Goal: Information Seeking & Learning: Learn about a topic

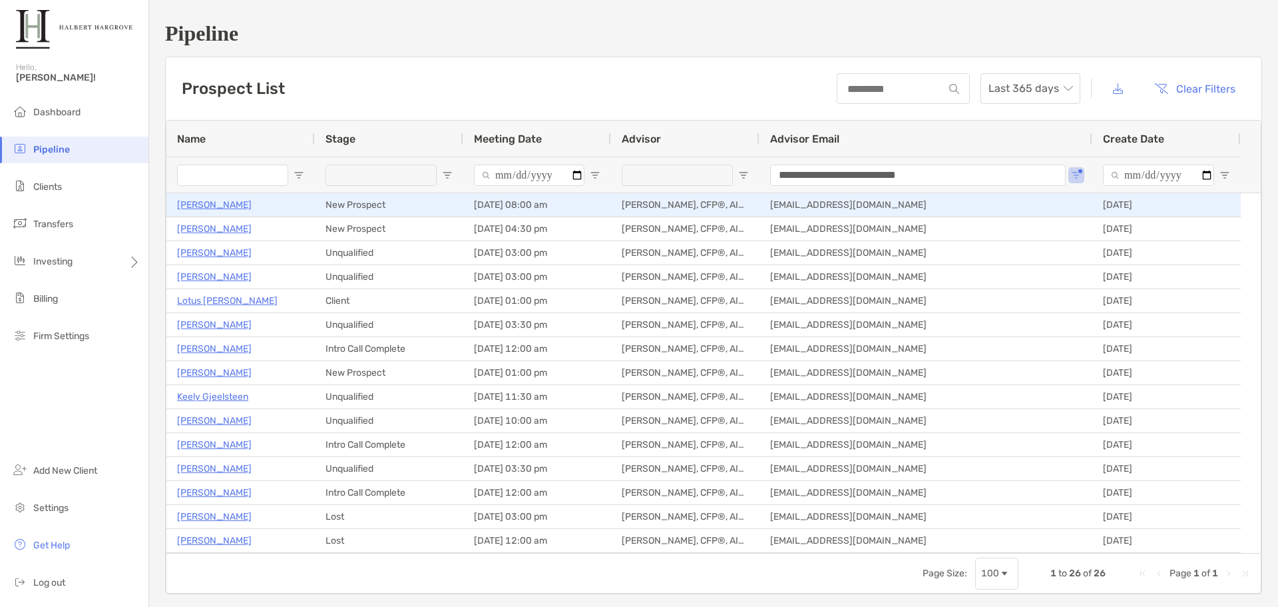
click at [234, 204] on p "[PERSON_NAME]" at bounding box center [214, 204] width 75 height 17
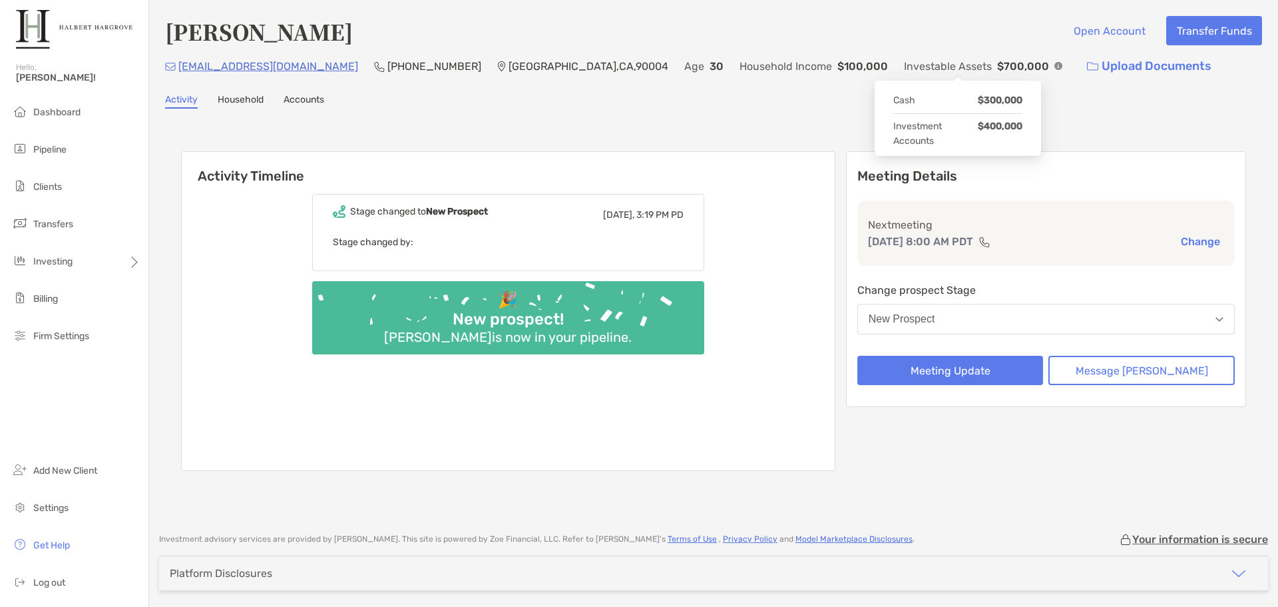
click at [964, 63] on div "[EMAIL_ADDRESS][DOMAIN_NAME] (917) 664-[GEOGRAPHIC_DATA] Age [DEMOGRAPHIC_DATA]…" at bounding box center [713, 66] width 1097 height 29
click at [1055, 63] on img at bounding box center [1059, 66] width 8 height 8
drag, startPoint x: 381, startPoint y: 38, endPoint x: 230, endPoint y: 35, distance: 150.5
click at [157, 34] on div "[PERSON_NAME] Open Account Transfer Funds [EMAIL_ADDRESS][DOMAIN_NAME] (917) 66…" at bounding box center [713, 259] width 1129 height 519
click at [394, 109] on div "[PERSON_NAME] Open Account Transfer Funds [EMAIL_ADDRESS][DOMAIN_NAME] (917) 66…" at bounding box center [713, 259] width 1129 height 519
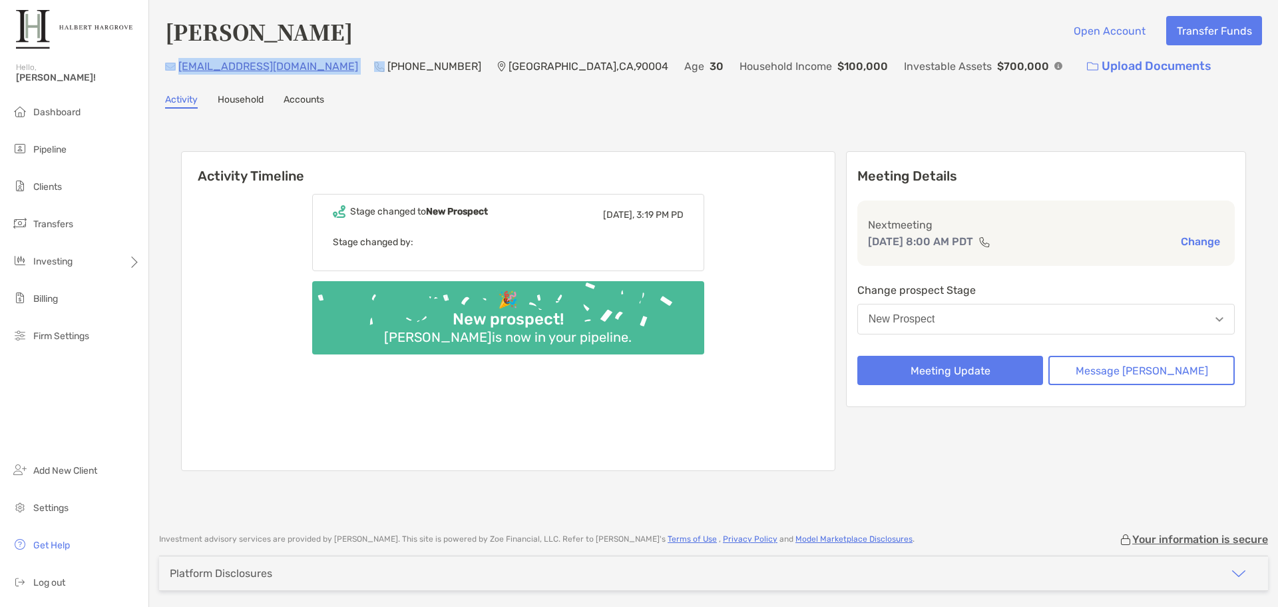
drag, startPoint x: 330, startPoint y: 71, endPoint x: 167, endPoint y: 70, distance: 162.5
click at [167, 70] on div "[EMAIL_ADDRESS][DOMAIN_NAME] (917) 664-[GEOGRAPHIC_DATA] Age [DEMOGRAPHIC_DATA]…" at bounding box center [713, 66] width 1097 height 29
click at [332, 85] on div "[PERSON_NAME] Open Account Transfer Funds [EMAIL_ADDRESS][DOMAIN_NAME] (917) 66…" at bounding box center [713, 259] width 1129 height 519
drag, startPoint x: 328, startPoint y: 70, endPoint x: 180, endPoint y: 71, distance: 147.8
click at [180, 71] on div "[EMAIL_ADDRESS][DOMAIN_NAME] (917) 664-[GEOGRAPHIC_DATA] Age [DEMOGRAPHIC_DATA]…" at bounding box center [713, 66] width 1097 height 29
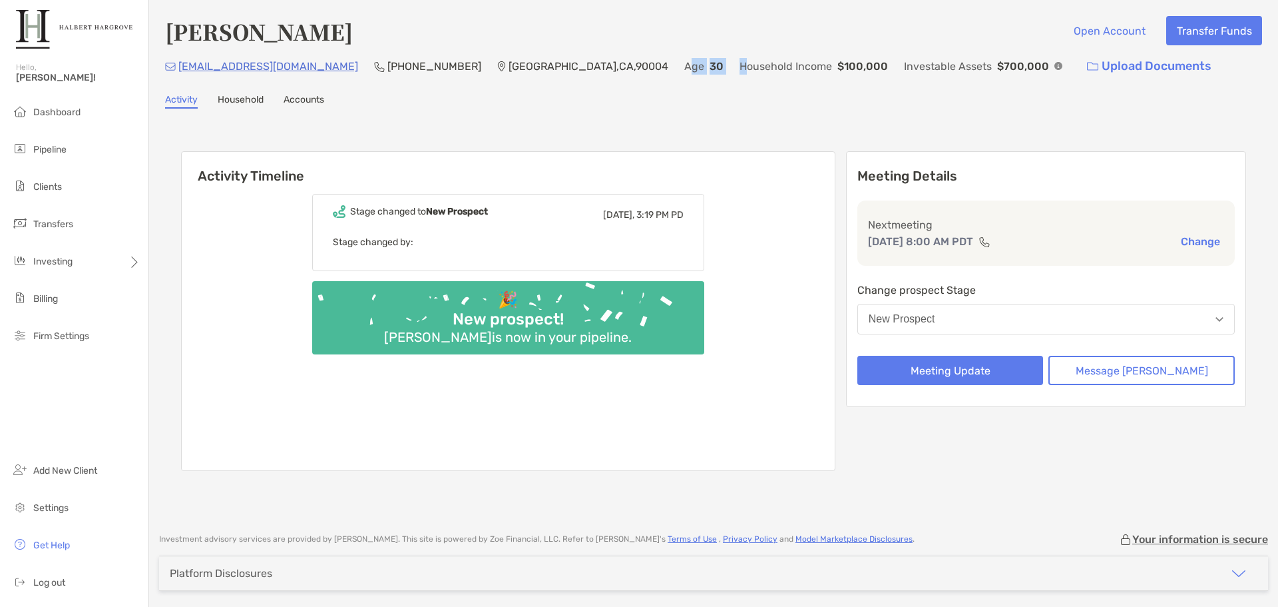
drag, startPoint x: 595, startPoint y: 72, endPoint x: 651, endPoint y: 68, distance: 56.1
click at [651, 68] on div "[EMAIL_ADDRESS][DOMAIN_NAME] (917) 664-[GEOGRAPHIC_DATA] Age [DEMOGRAPHIC_DATA]…" at bounding box center [713, 66] width 1097 height 29
click at [740, 68] on p "Household Income" at bounding box center [786, 66] width 93 height 17
click at [773, 87] on div "[PERSON_NAME] Open Account Transfer Funds [EMAIL_ADDRESS][DOMAIN_NAME] (917) 66…" at bounding box center [713, 259] width 1129 height 519
click at [1055, 67] on img at bounding box center [1059, 66] width 8 height 8
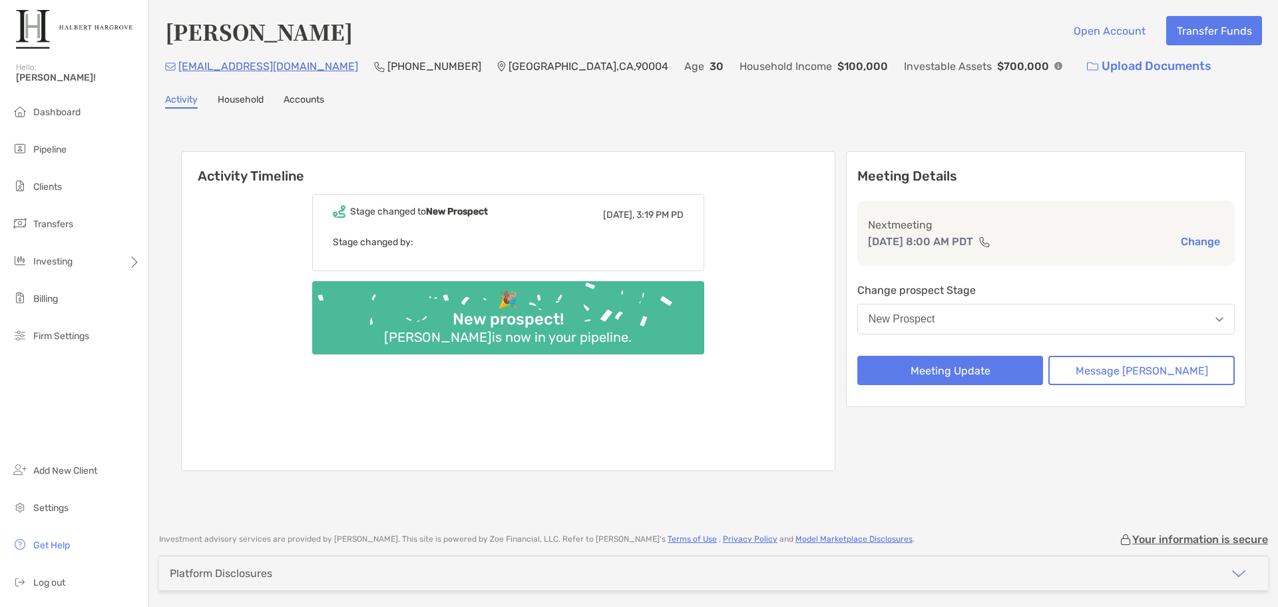
click at [817, 40] on div "[PERSON_NAME] Open Account Transfer Funds" at bounding box center [713, 31] width 1097 height 31
click at [646, 51] on div "[PERSON_NAME] Open Account Transfer Funds [EMAIL_ADDRESS][DOMAIN_NAME] [PHONE_N…" at bounding box center [713, 48] width 1097 height 65
click at [254, 100] on link "Household" at bounding box center [241, 101] width 46 height 15
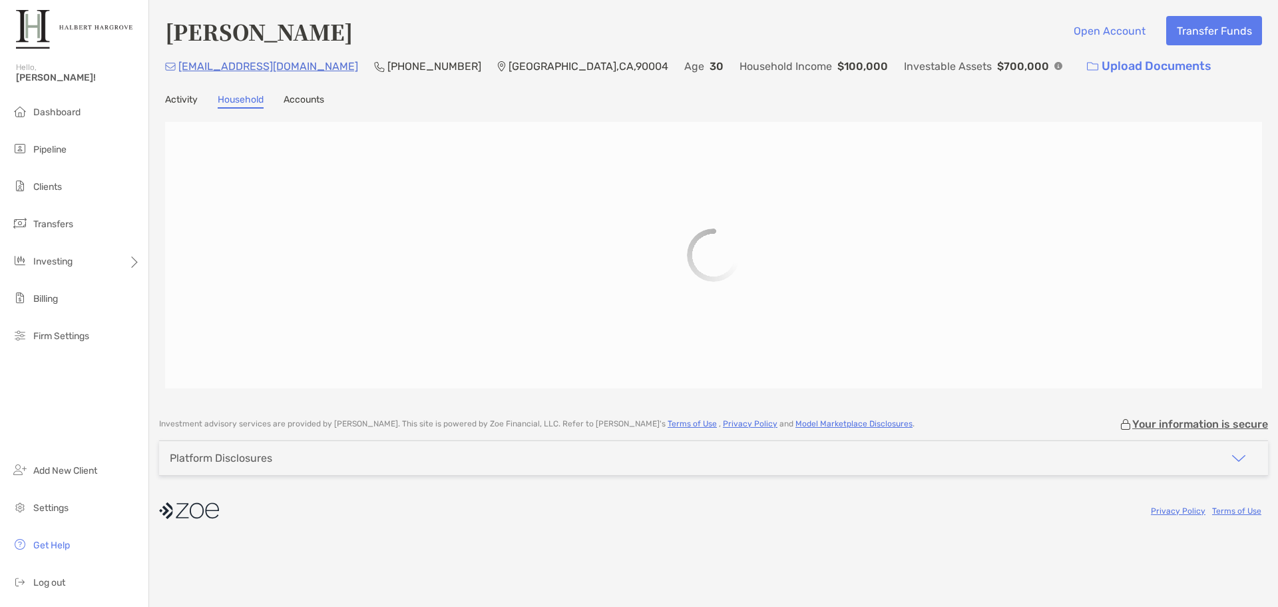
click at [306, 101] on link "Accounts" at bounding box center [304, 101] width 41 height 15
click at [228, 99] on link "Household" at bounding box center [241, 101] width 46 height 15
click at [166, 95] on link "Activity" at bounding box center [181, 101] width 33 height 15
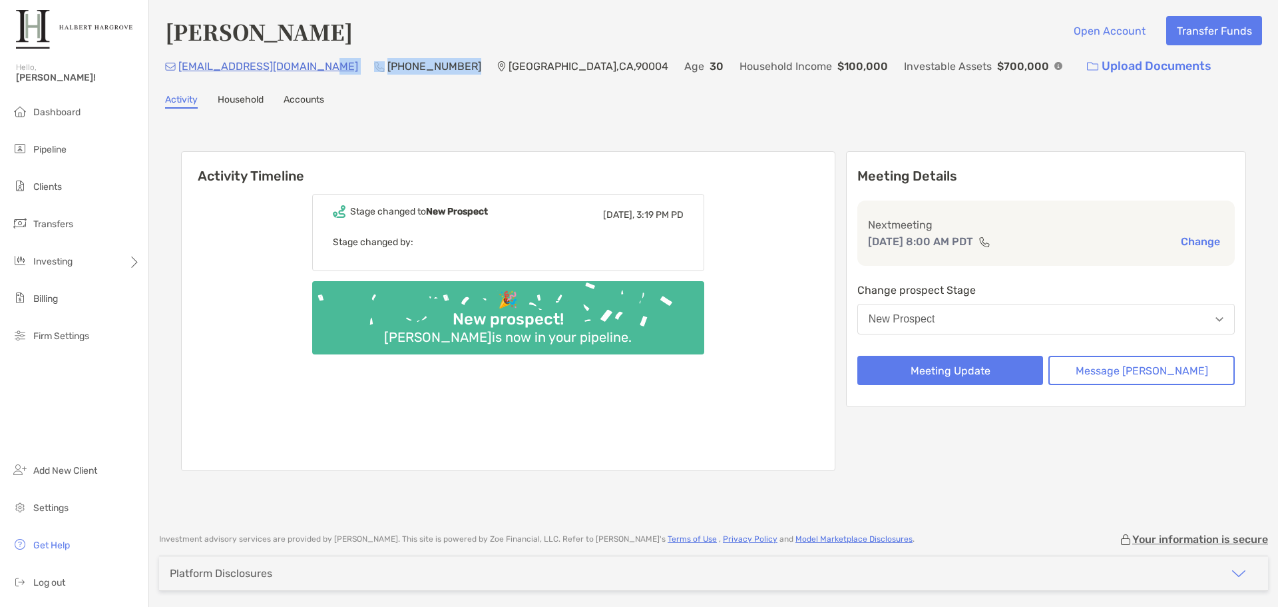
drag, startPoint x: 425, startPoint y: 64, endPoint x: 305, endPoint y: 61, distance: 119.9
click at [305, 61] on div "[EMAIL_ADDRESS][DOMAIN_NAME] (917) 664-[GEOGRAPHIC_DATA] Age [DEMOGRAPHIC_DATA]…" at bounding box center [713, 66] width 1097 height 29
click at [350, 27] on div "[PERSON_NAME] Open Account Transfer Funds" at bounding box center [713, 31] width 1097 height 31
click at [740, 53] on div "Household Income $100,000" at bounding box center [814, 66] width 148 height 29
click at [794, 97] on div "Activity Household Accounts" at bounding box center [713, 101] width 1097 height 15
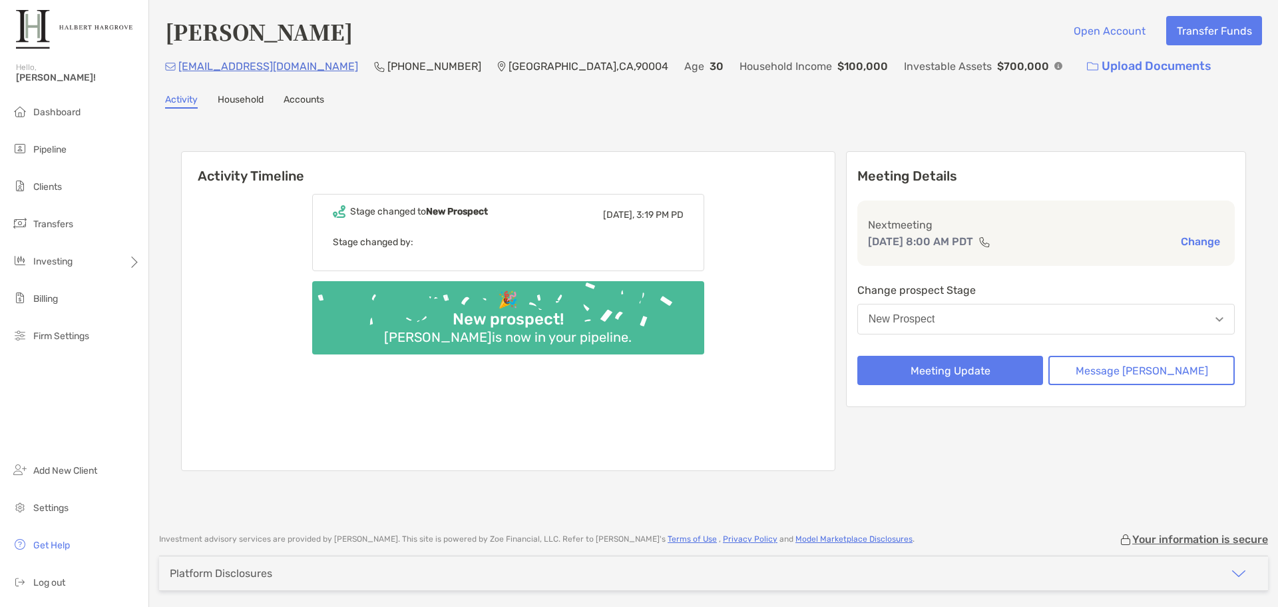
click at [957, 46] on div "[PERSON_NAME] Open Account Transfer Funds" at bounding box center [713, 31] width 1097 height 31
click at [947, 41] on div "[PERSON_NAME] Open Account Transfer Funds" at bounding box center [713, 31] width 1097 height 31
drag, startPoint x: 380, startPoint y: 35, endPoint x: 264, endPoint y: 36, distance: 115.8
click at [264, 36] on div "[PERSON_NAME] Open Account Transfer Funds" at bounding box center [713, 31] width 1097 height 31
click at [264, 36] on h4 "[PERSON_NAME]" at bounding box center [259, 31] width 188 height 31
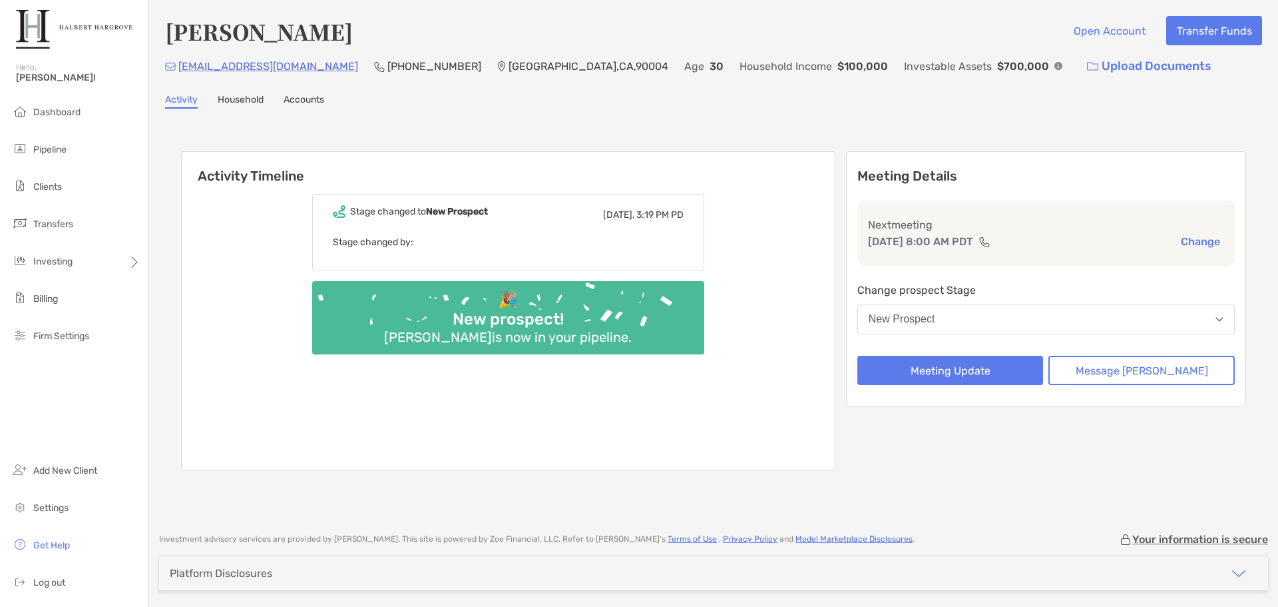
click at [985, 112] on div "[PERSON_NAME] Open Account Transfer Funds [EMAIL_ADDRESS][DOMAIN_NAME] (917) 66…" at bounding box center [713, 259] width 1129 height 519
click at [783, 133] on div "Activity Timeline Stage changed to [GEOGRAPHIC_DATA] [DATE], 3:19 PM PD Stage c…" at bounding box center [713, 312] width 1097 height 381
click at [904, 111] on div "[PERSON_NAME] Open Account Transfer Funds [EMAIL_ADDRESS][DOMAIN_NAME] (917) 66…" at bounding box center [713, 259] width 1129 height 519
click at [797, 146] on div "Activity Timeline Stage changed to [GEOGRAPHIC_DATA] [DATE], 3:19 PM PD Stage c…" at bounding box center [713, 313] width 1065 height 350
click at [854, 111] on div "[PERSON_NAME] Open Account Transfer Funds [EMAIL_ADDRESS][DOMAIN_NAME] (917) 66…" at bounding box center [713, 259] width 1129 height 519
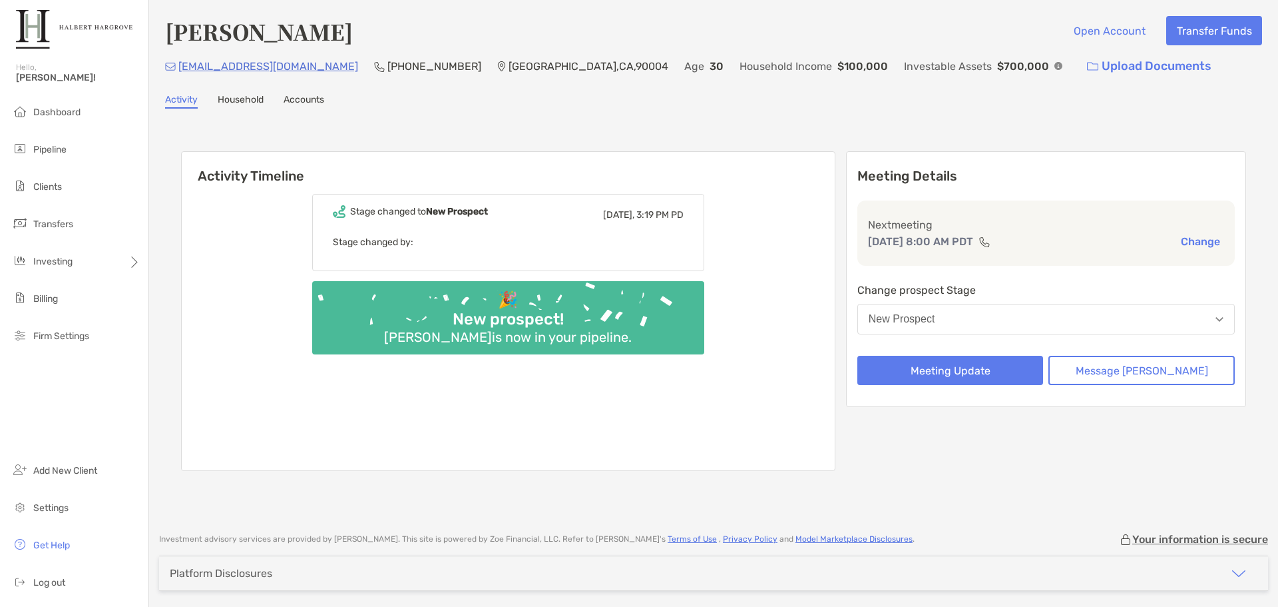
click at [810, 114] on div "[PERSON_NAME] Open Account Transfer Funds [EMAIL_ADDRESS][DOMAIN_NAME] (917) 66…" at bounding box center [713, 259] width 1129 height 519
click at [1055, 65] on img at bounding box center [1059, 66] width 8 height 8
click at [947, 127] on div "Activity Timeline Stage changed to [GEOGRAPHIC_DATA] [DATE], 3:19 PM PD Stage c…" at bounding box center [713, 312] width 1097 height 381
click at [967, 41] on div "[PERSON_NAME] Open Account Transfer Funds" at bounding box center [713, 31] width 1097 height 31
click at [656, 158] on h6 "Activity Timeline" at bounding box center [508, 168] width 653 height 32
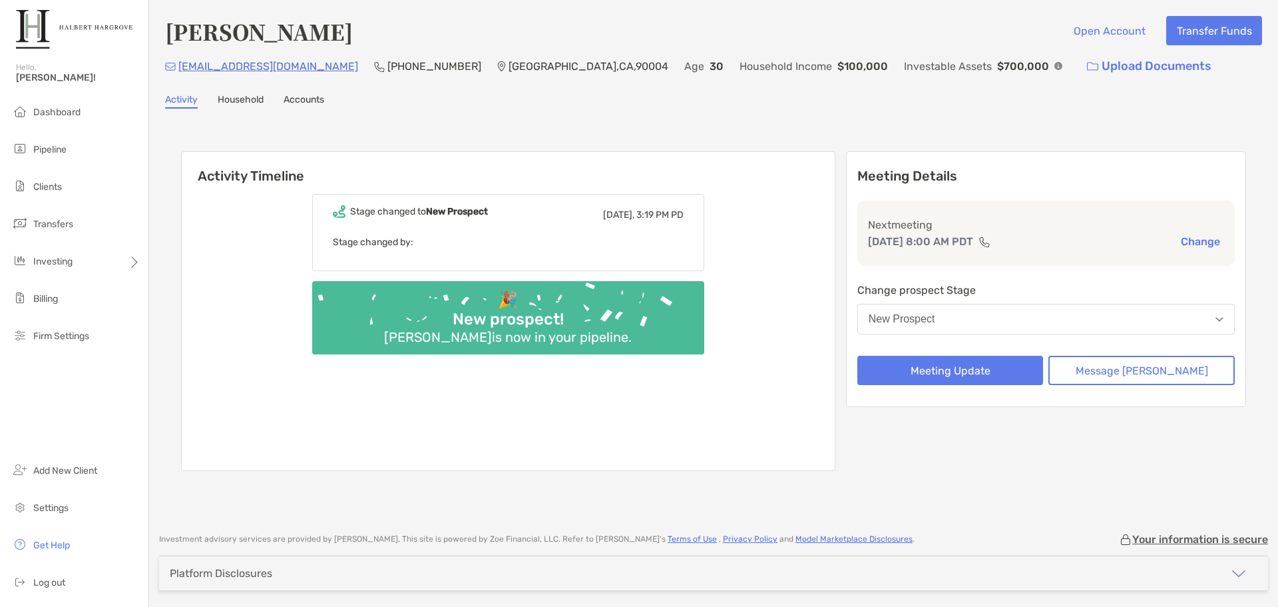
click at [271, 112] on div "[PERSON_NAME] Open Account Transfer Funds [EMAIL_ADDRESS][DOMAIN_NAME] (917) 66…" at bounding box center [713, 259] width 1129 height 519
click at [970, 375] on button "Meeting Update" at bounding box center [951, 370] width 186 height 29
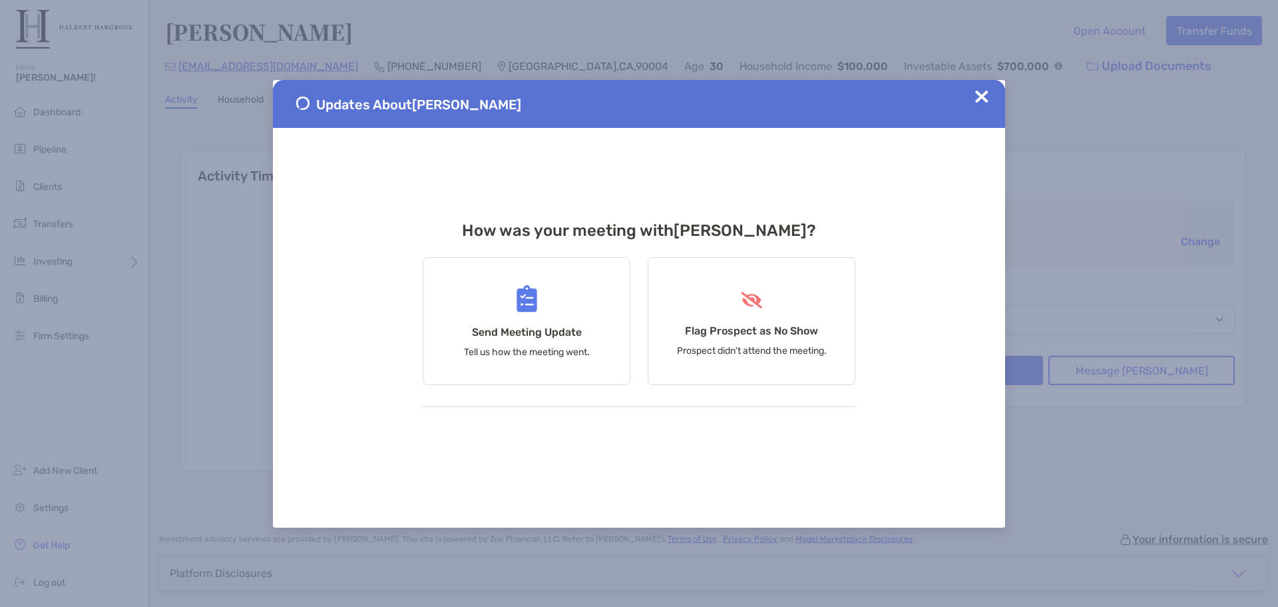
click at [979, 95] on img at bounding box center [981, 96] width 13 height 13
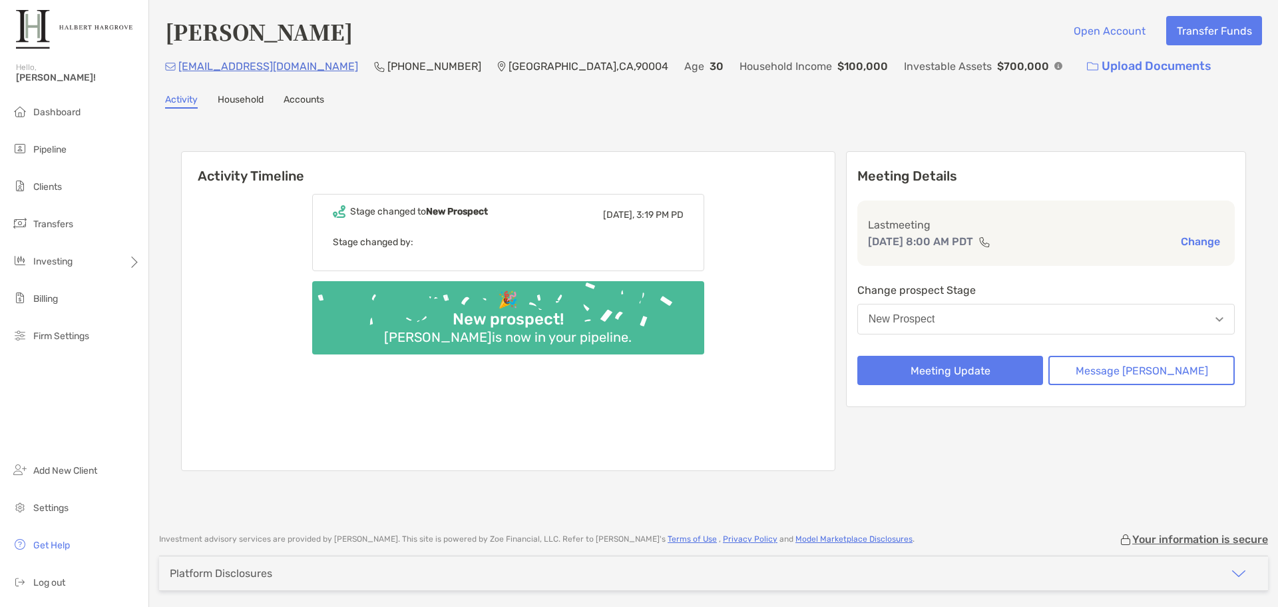
click at [855, 92] on div "[PERSON_NAME] Open Account Transfer Funds [EMAIL_ADDRESS][DOMAIN_NAME] (917) 66…" at bounding box center [713, 259] width 1129 height 519
click at [688, 117] on div "[PERSON_NAME] Open Account Transfer Funds [EMAIL_ADDRESS][DOMAIN_NAME] (917) 66…" at bounding box center [713, 259] width 1129 height 519
click at [961, 114] on div "[PERSON_NAME] Open Account Transfer Funds [EMAIL_ADDRESS][DOMAIN_NAME] (917) 66…" at bounding box center [713, 259] width 1129 height 519
